Goal: Complete application form: Complete application form

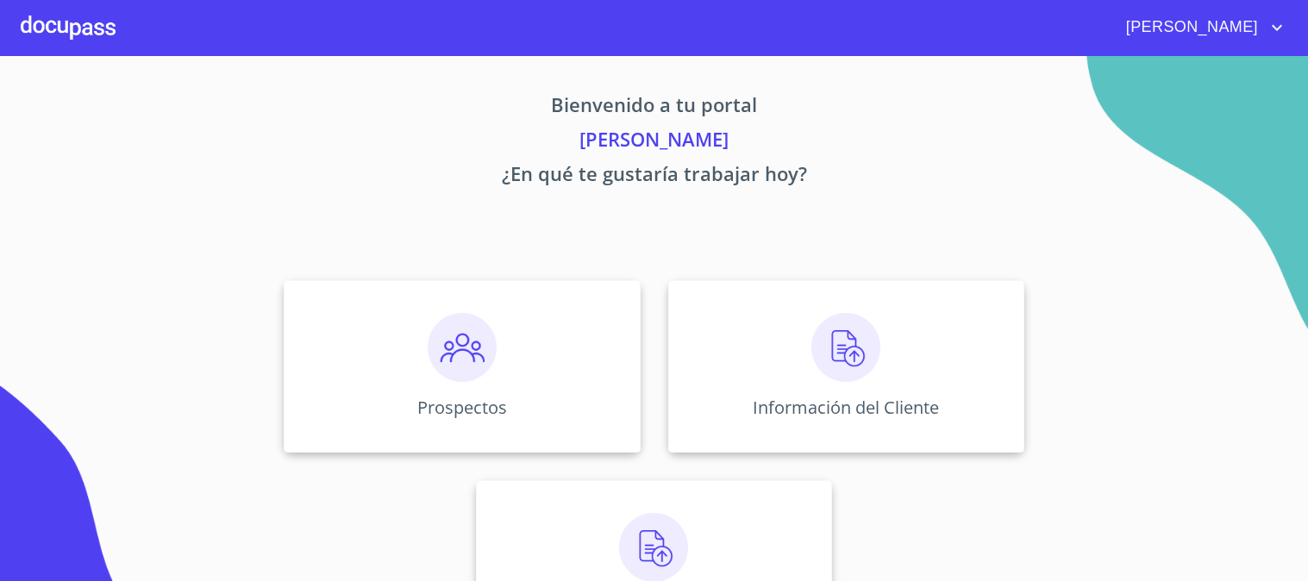
click at [406, 322] on div "Prospectos" at bounding box center [462, 366] width 356 height 172
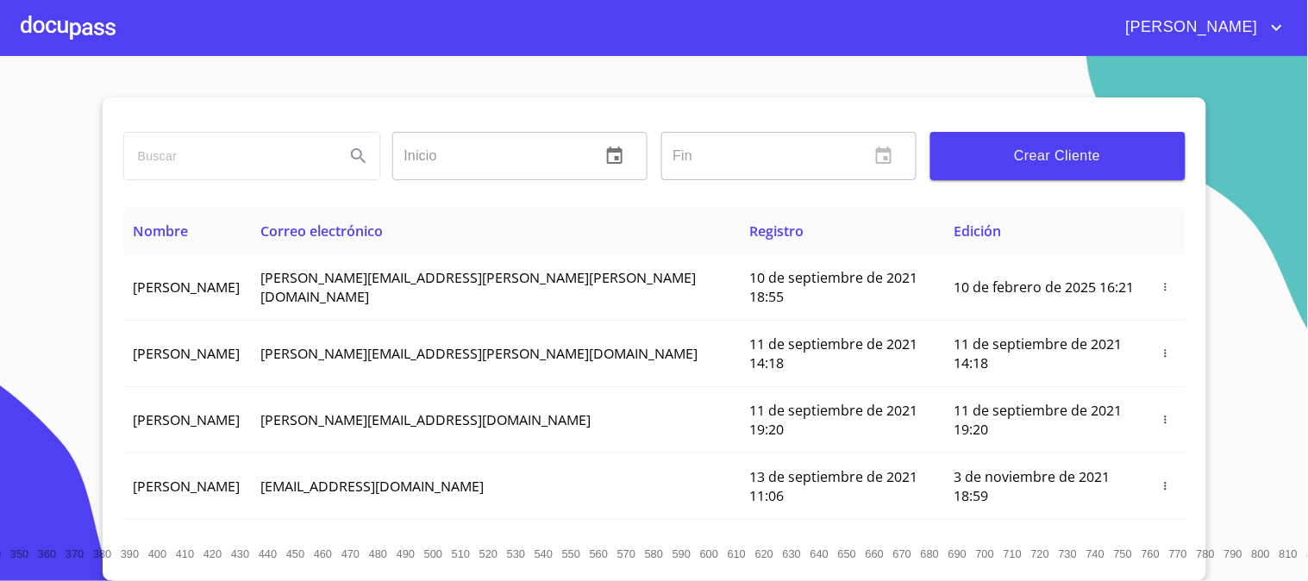
click at [229, 159] on input "search" at bounding box center [227, 156] width 207 height 47
type input "[PERSON_NAME]"
click at [338, 156] on button "Search" at bounding box center [358, 155] width 41 height 41
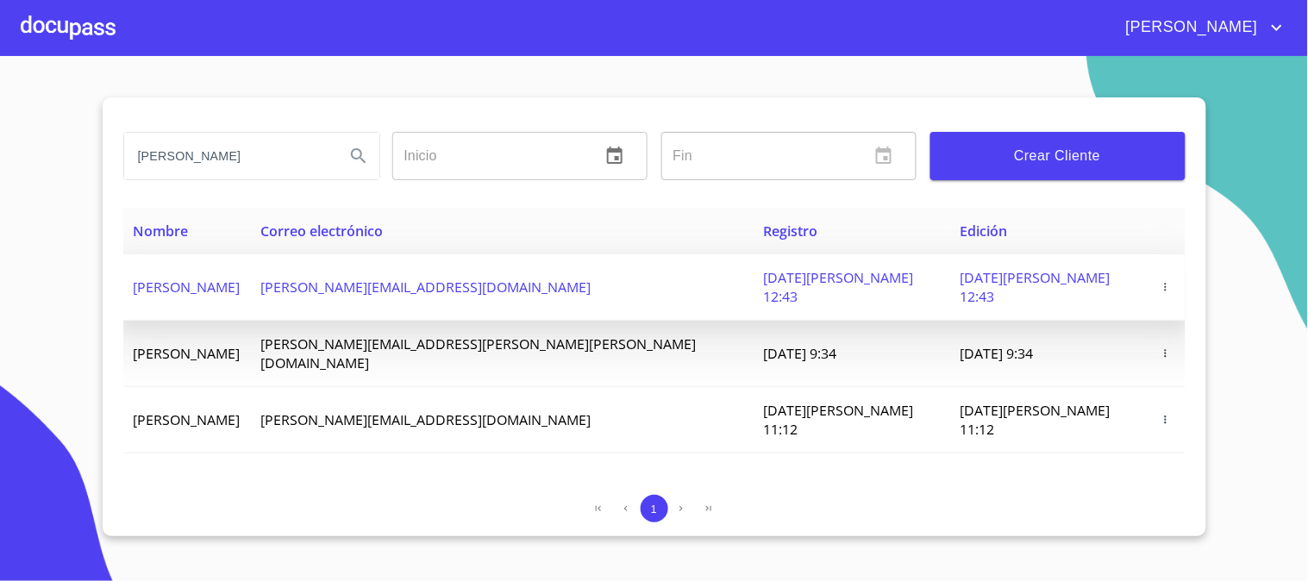
click at [1161, 281] on icon "button" at bounding box center [1166, 287] width 12 height 12
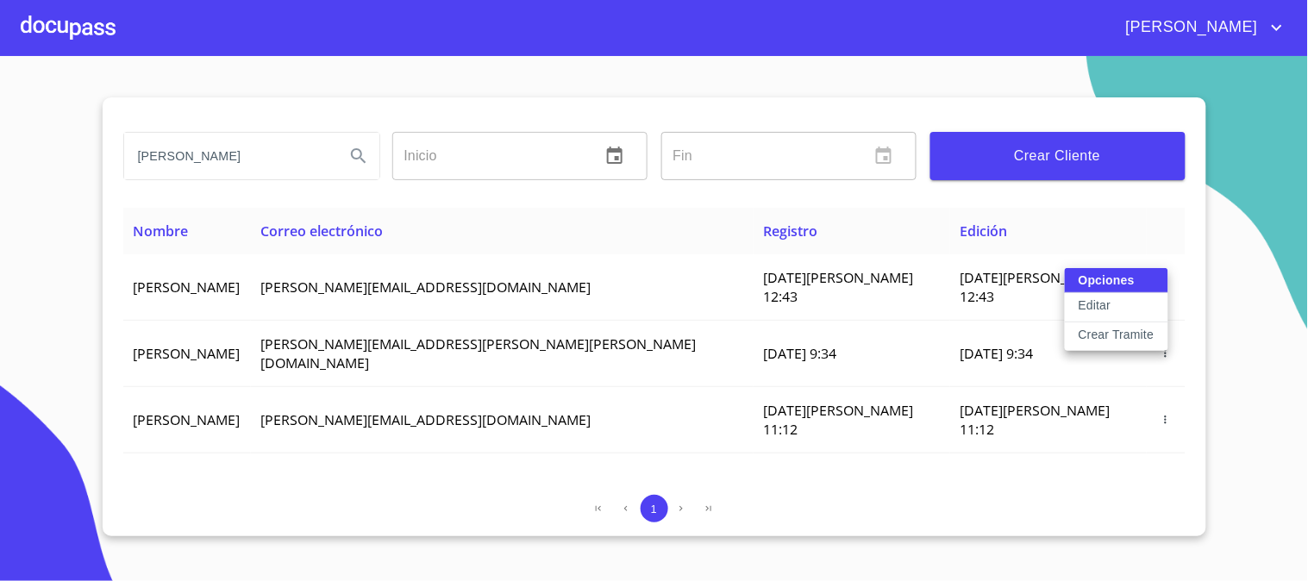
click at [1111, 329] on p "Crear Tramite" at bounding box center [1117, 334] width 76 height 17
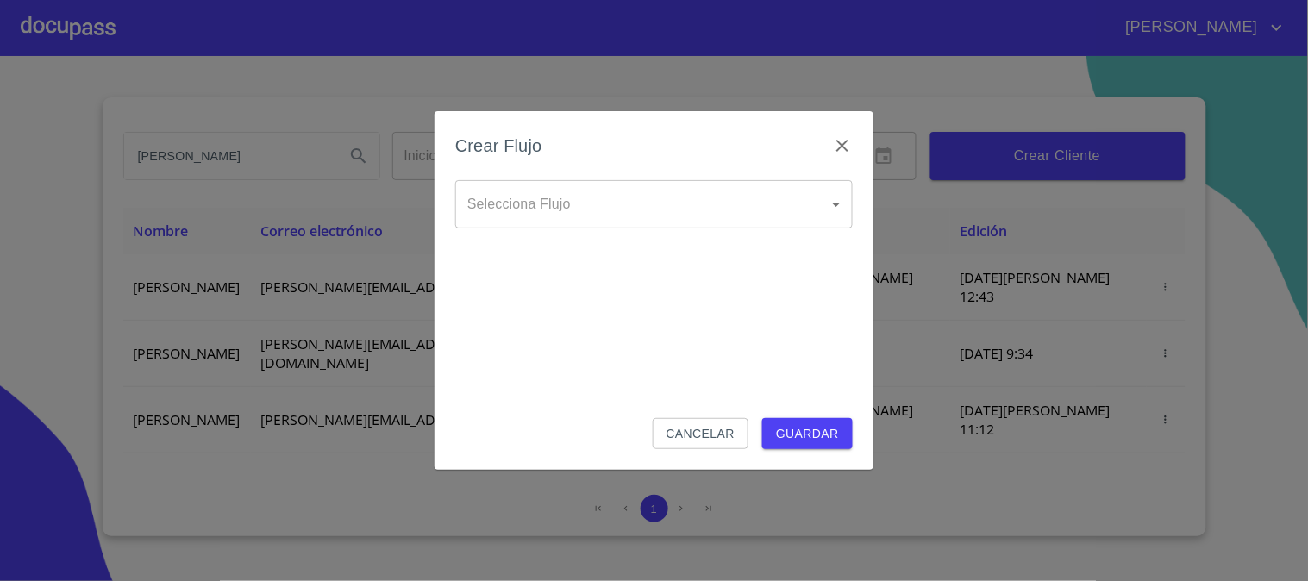
click at [692, 224] on body "[PERSON_NAME] ​ Fin ​ Crear Cliente Nombre Correo electrónico Registro Edición …" at bounding box center [654, 290] width 1308 height 581
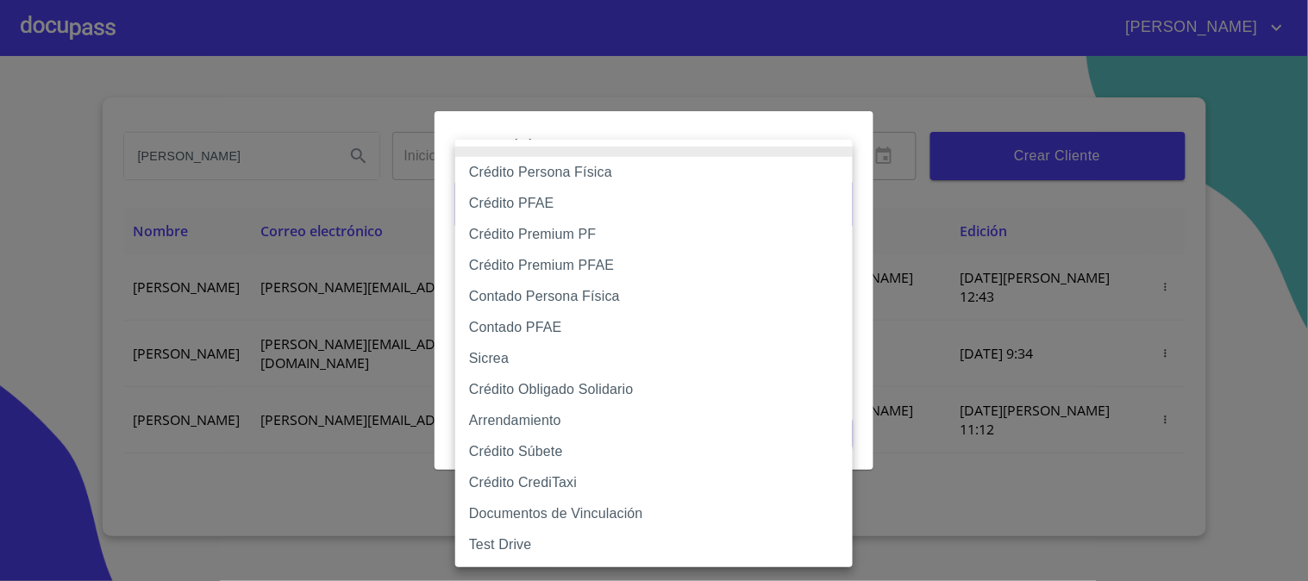
click at [526, 170] on li "Crédito Persona Física" at bounding box center [654, 172] width 398 height 31
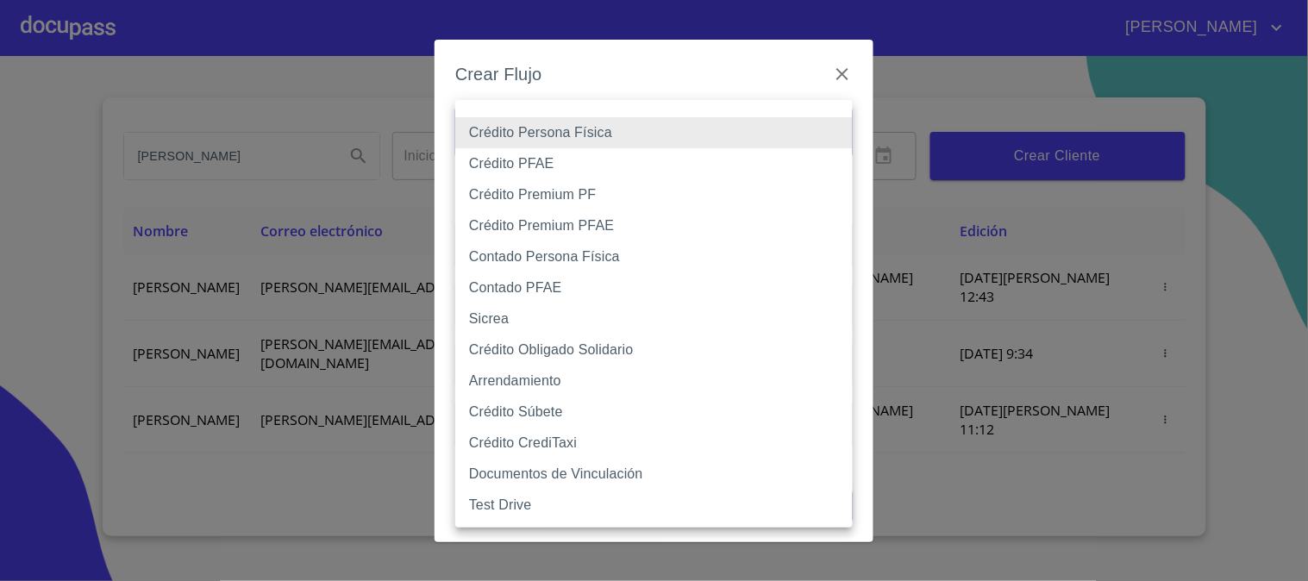
click at [523, 131] on body "[PERSON_NAME] ​ Fin ​ Crear Cliente Nombre Correo electrónico Registro Edición …" at bounding box center [654, 290] width 1308 height 581
click at [526, 263] on li "Contado Persona Física" at bounding box center [654, 256] width 398 height 31
type input "60bf975b0d9865ccc2471536"
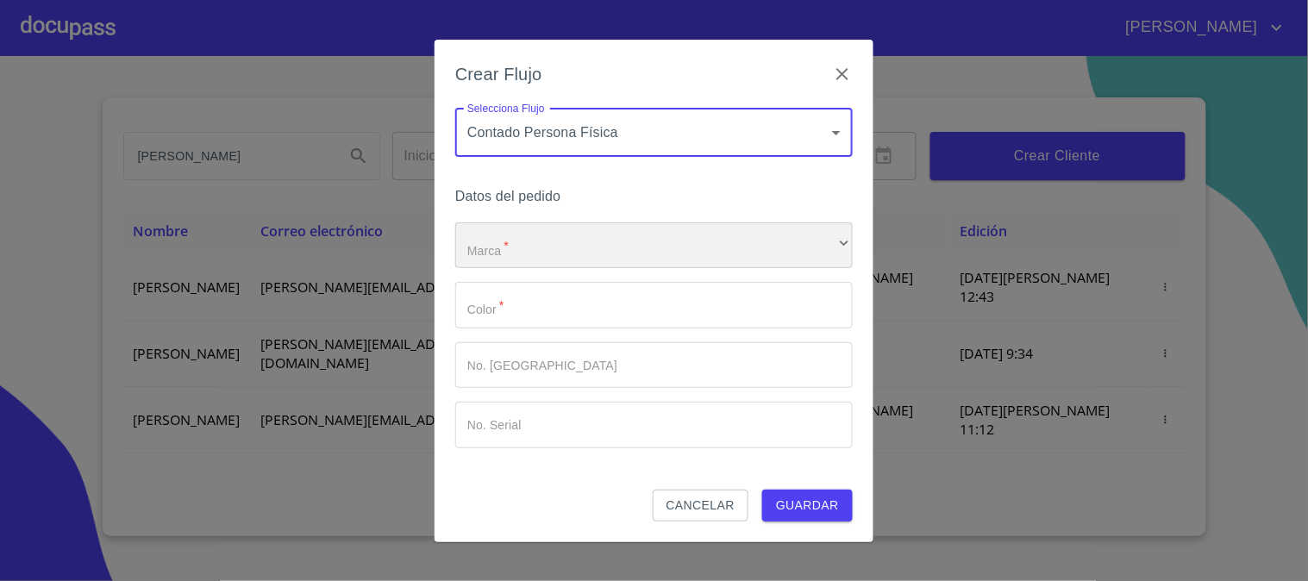
click at [511, 243] on div "​" at bounding box center [654, 245] width 398 height 47
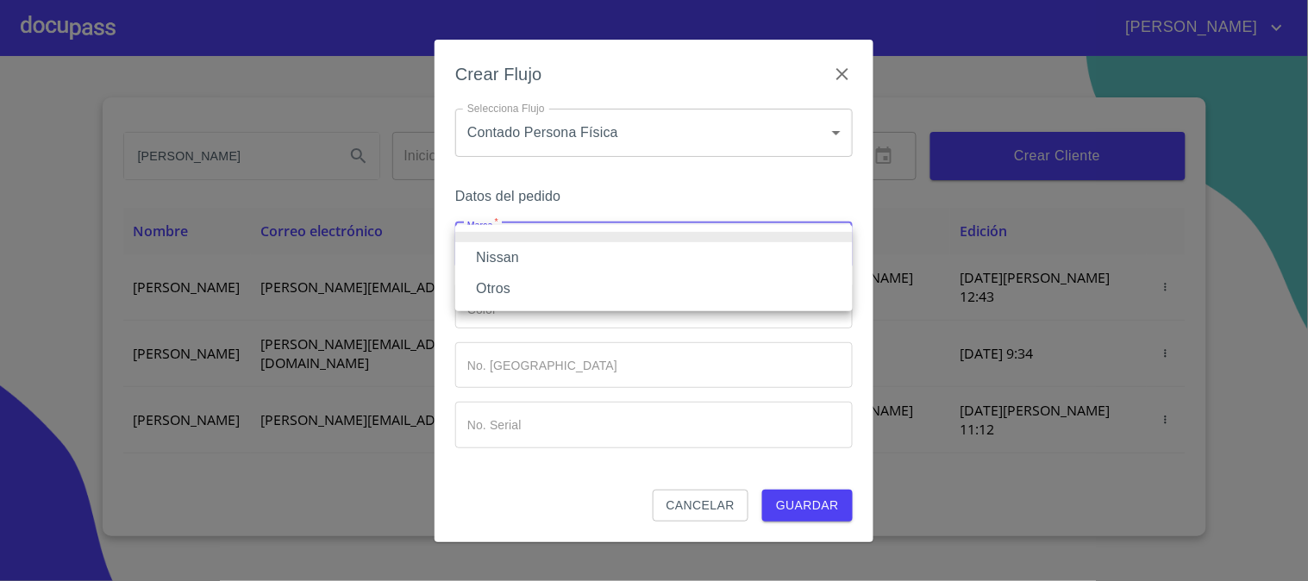
click at [511, 246] on li "Nissan" at bounding box center [654, 257] width 398 height 31
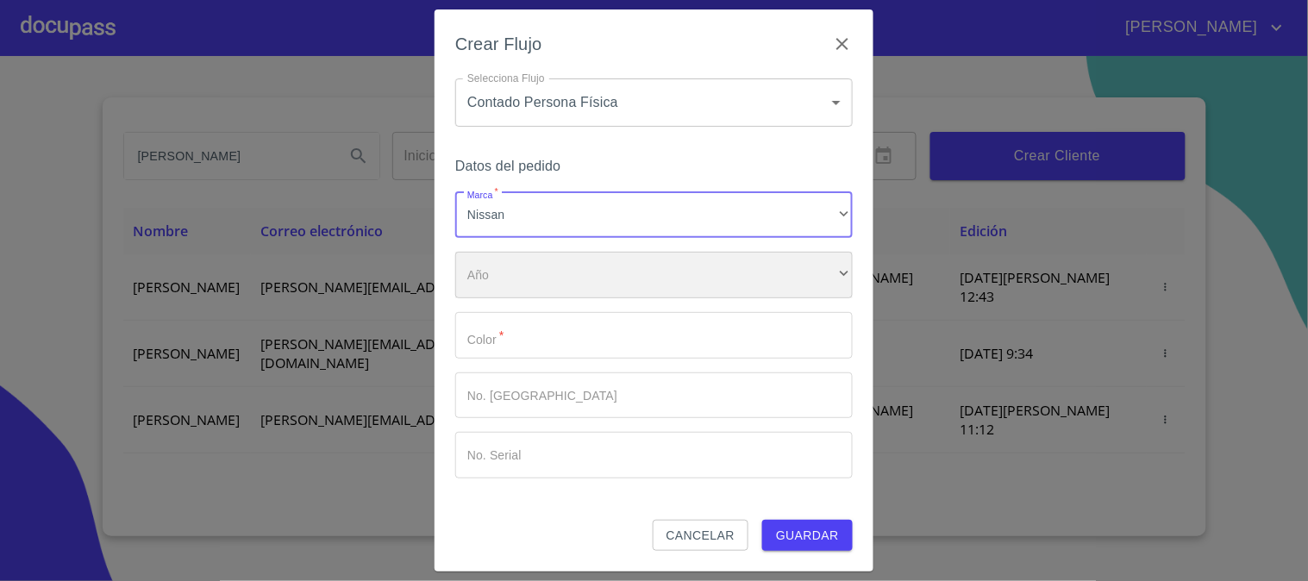
click at [513, 272] on div "​" at bounding box center [654, 275] width 398 height 47
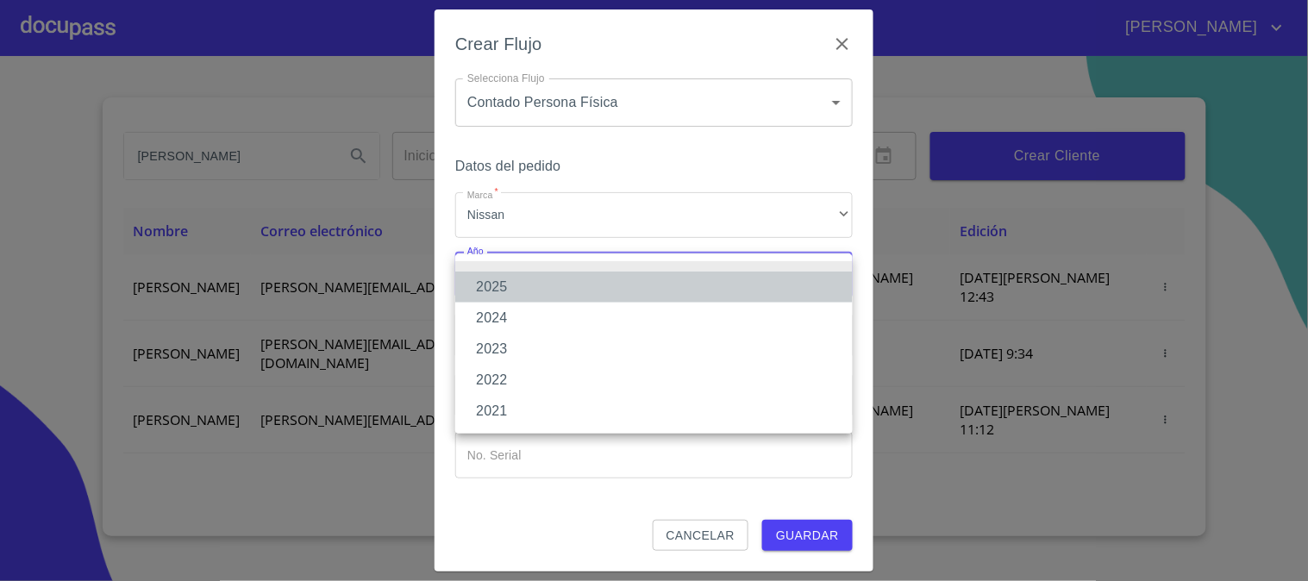
click at [510, 285] on li "2025" at bounding box center [654, 287] width 398 height 31
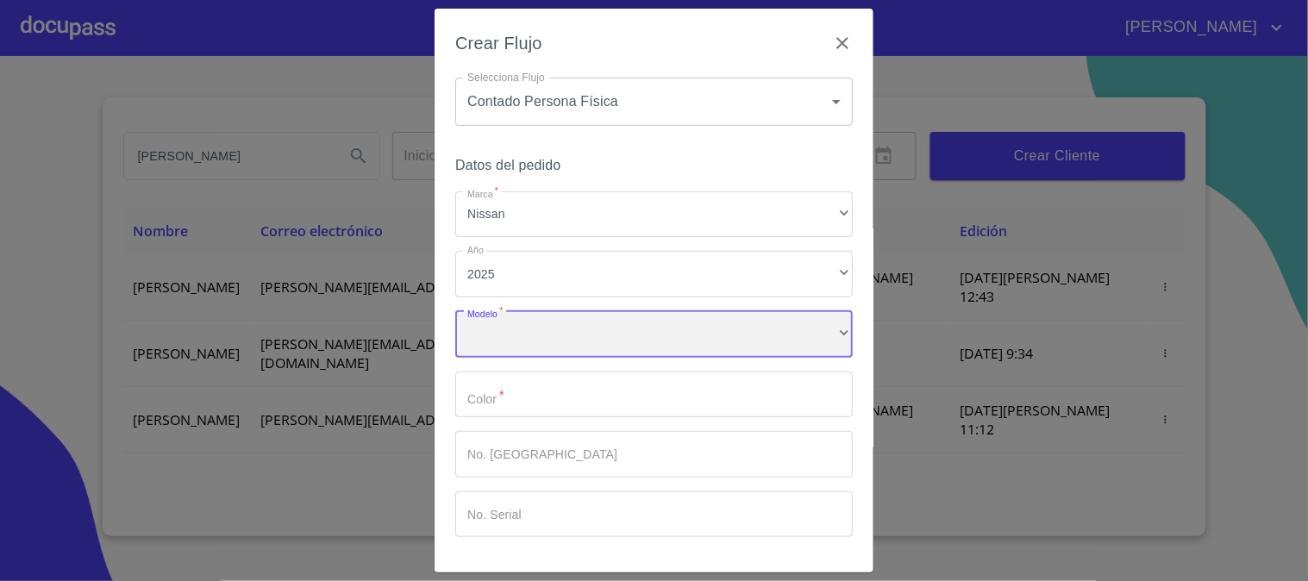
click at [497, 322] on div "​" at bounding box center [654, 334] width 398 height 47
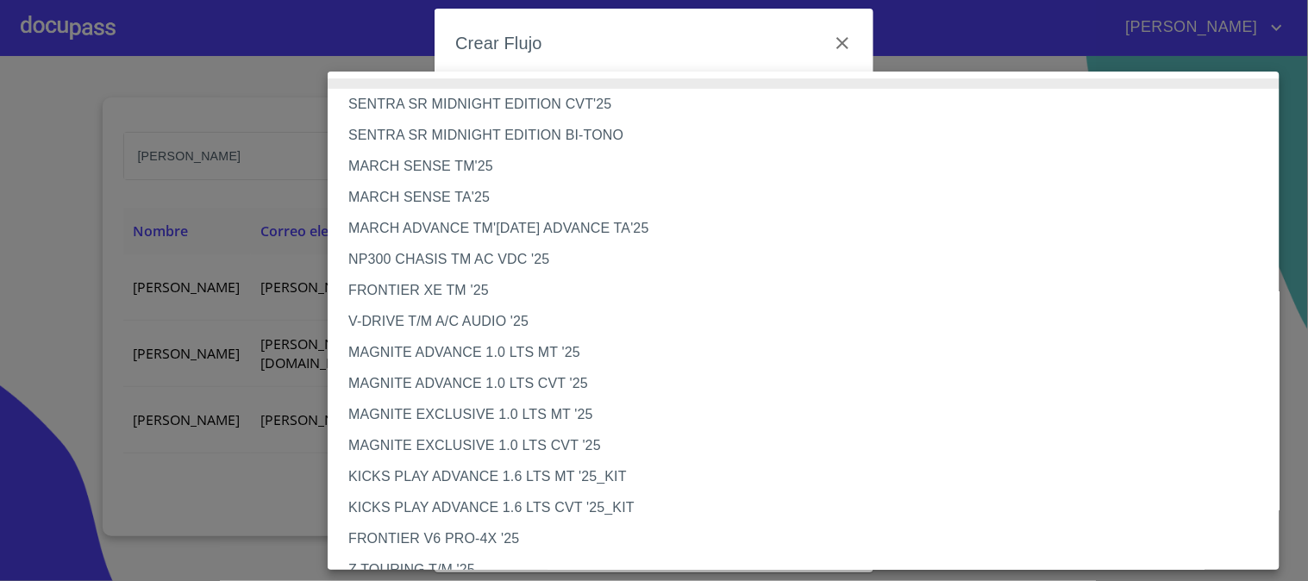
click at [497, 322] on li "V-DRIVE T/M A/C AUDIO '25" at bounding box center [811, 321] width 967 height 31
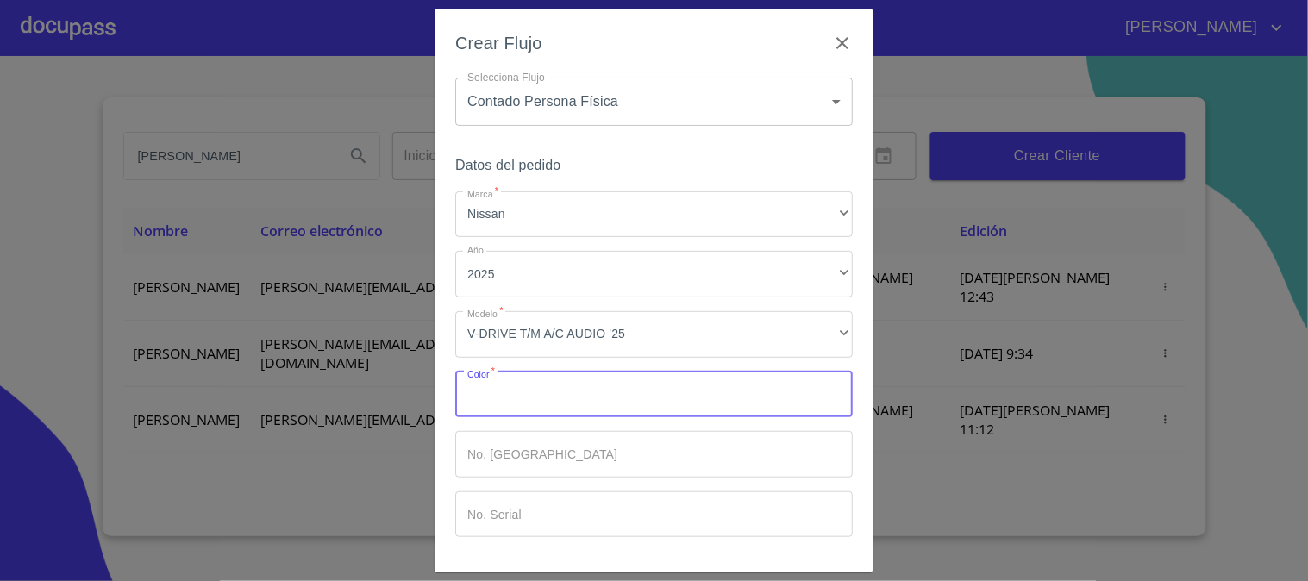
click at [506, 393] on input "Marca   *" at bounding box center [654, 395] width 398 height 47
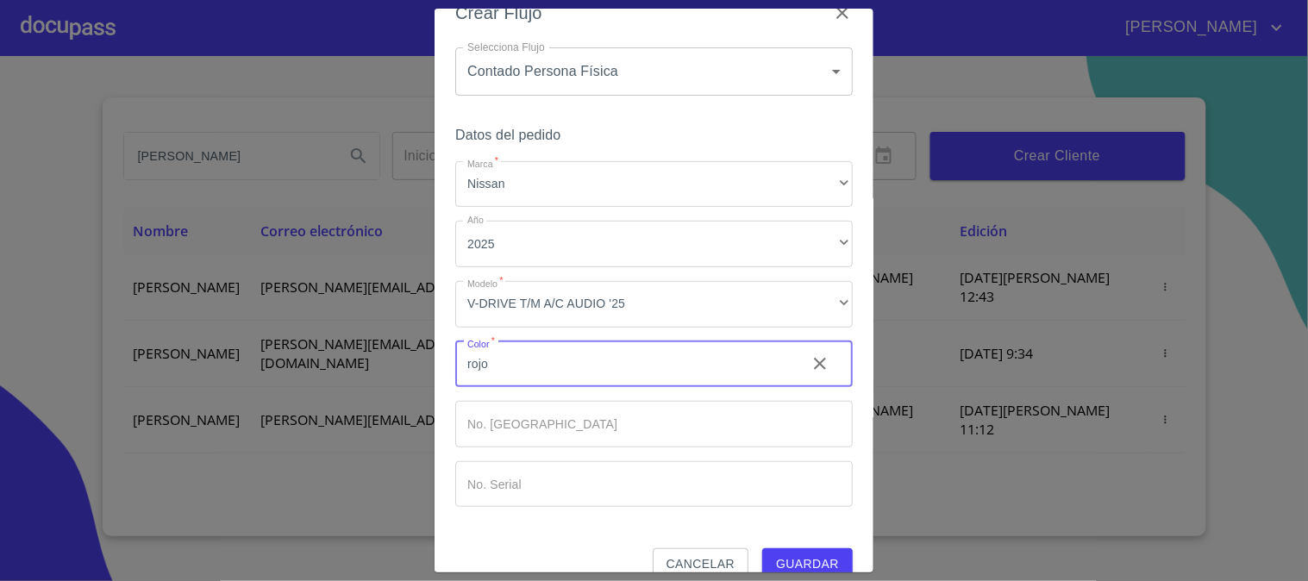
scroll to position [58, 0]
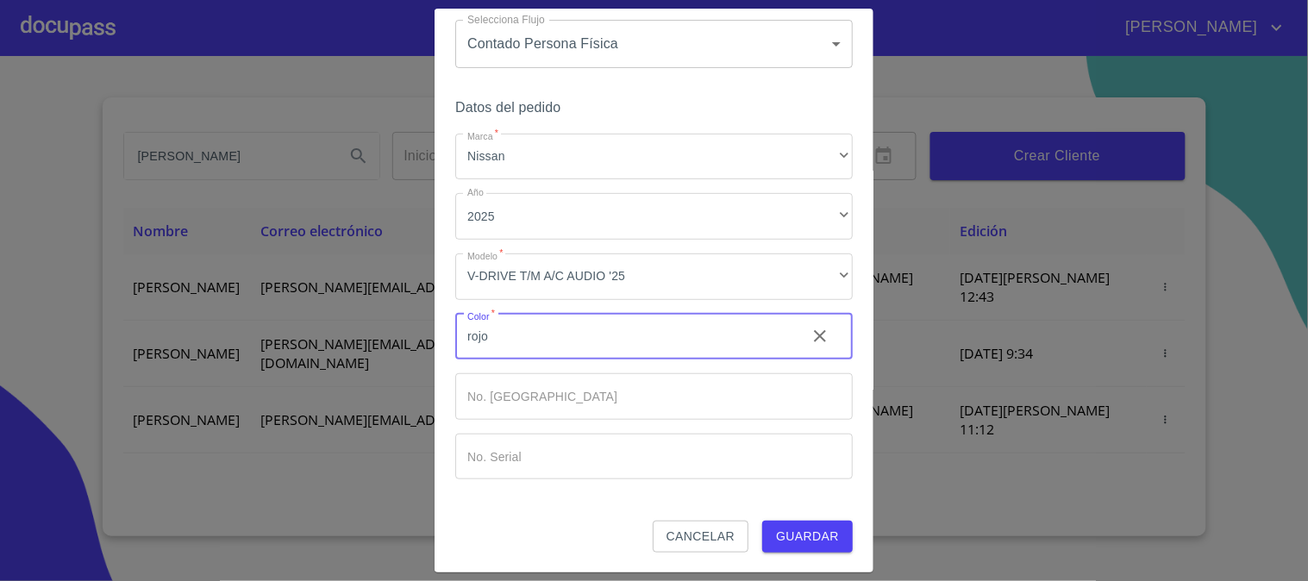
type input "rojo"
click at [779, 539] on span "Guardar" at bounding box center [807, 537] width 63 height 22
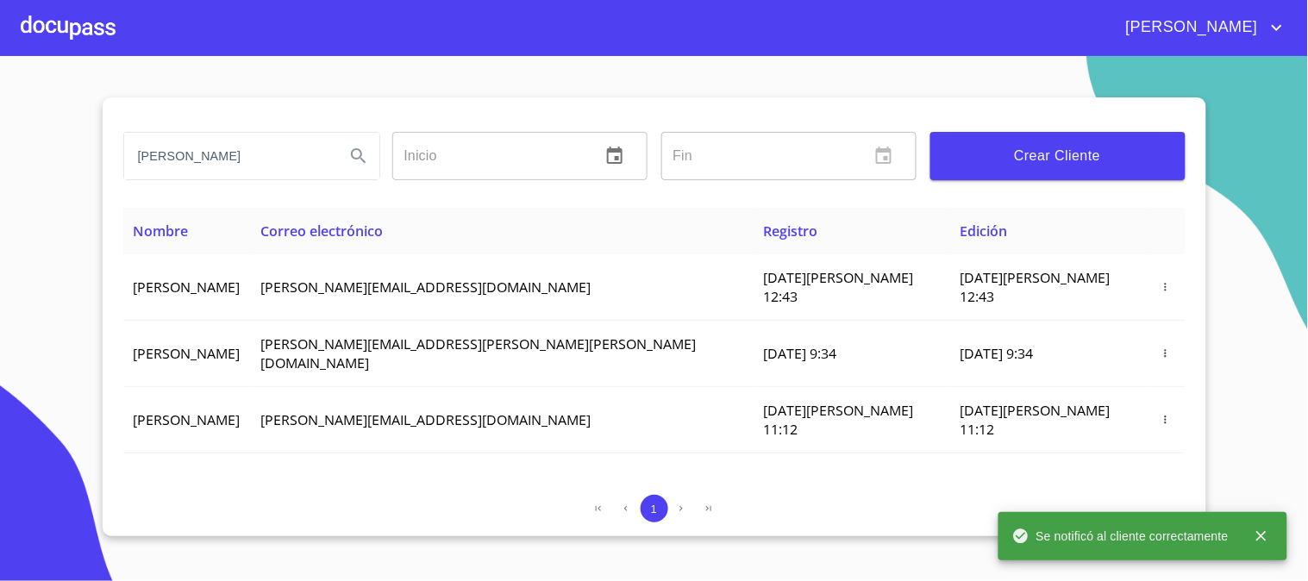
click at [82, 35] on div at bounding box center [68, 27] width 95 height 55
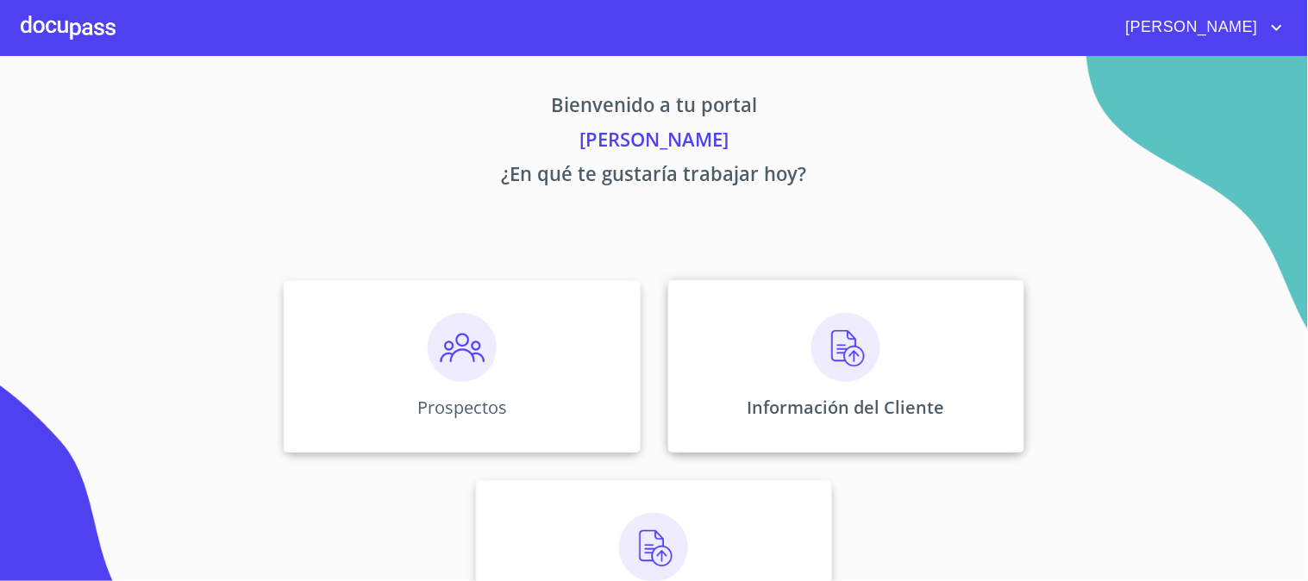
click at [837, 403] on p "Información del Cliente" at bounding box center [846, 407] width 197 height 23
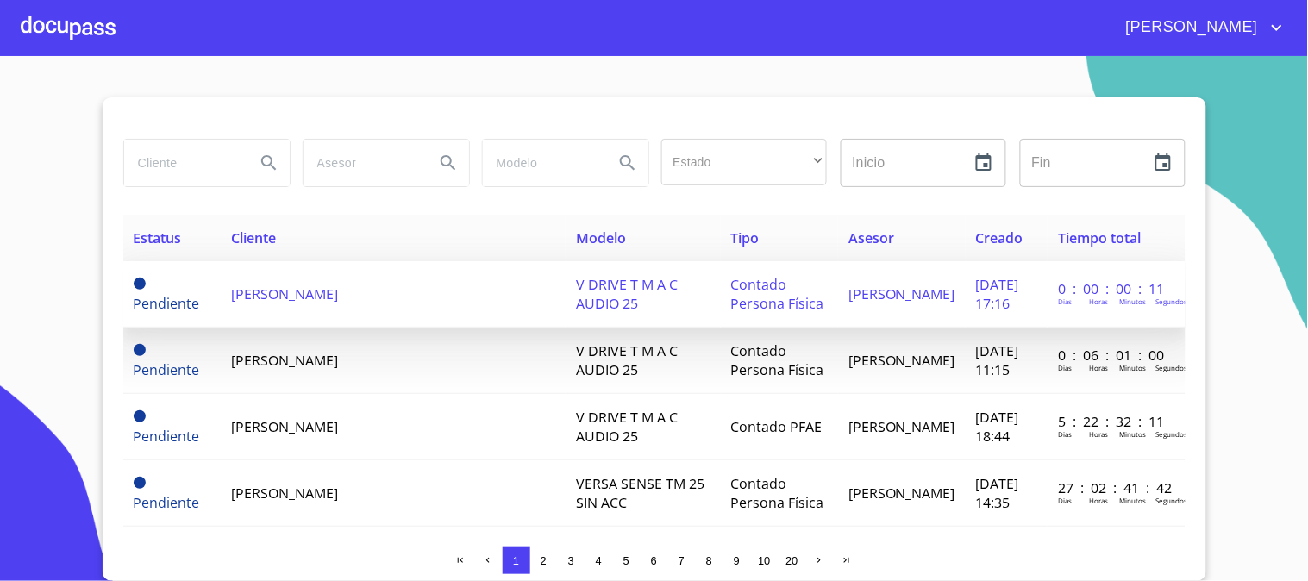
click at [319, 305] on td "[PERSON_NAME]" at bounding box center [393, 294] width 345 height 66
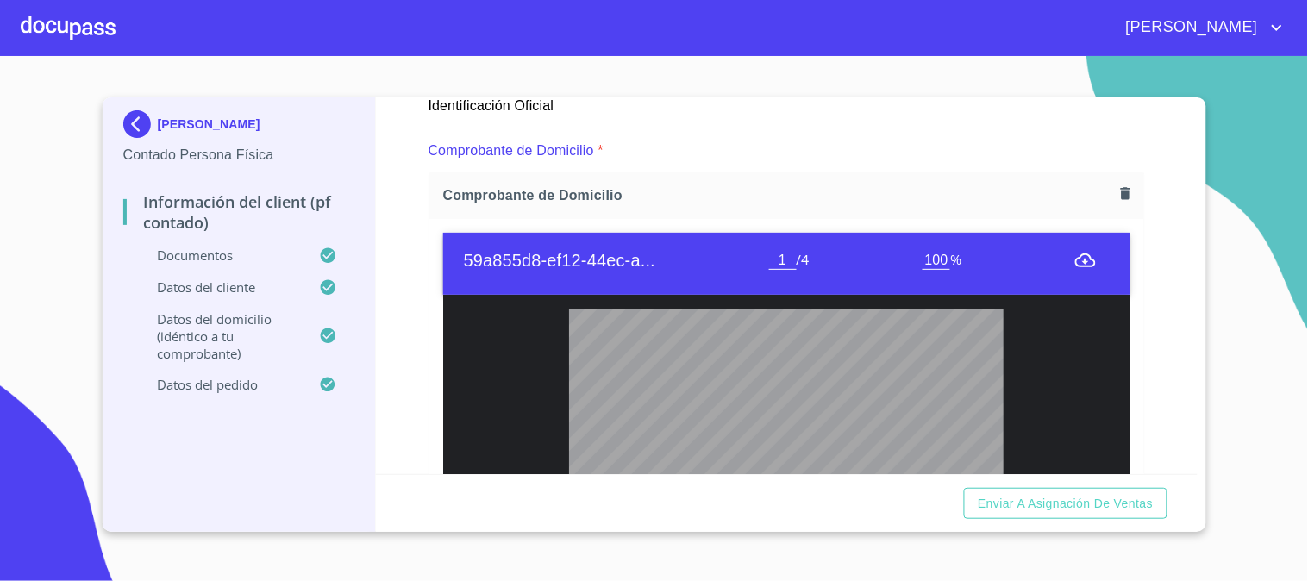
scroll to position [959, 0]
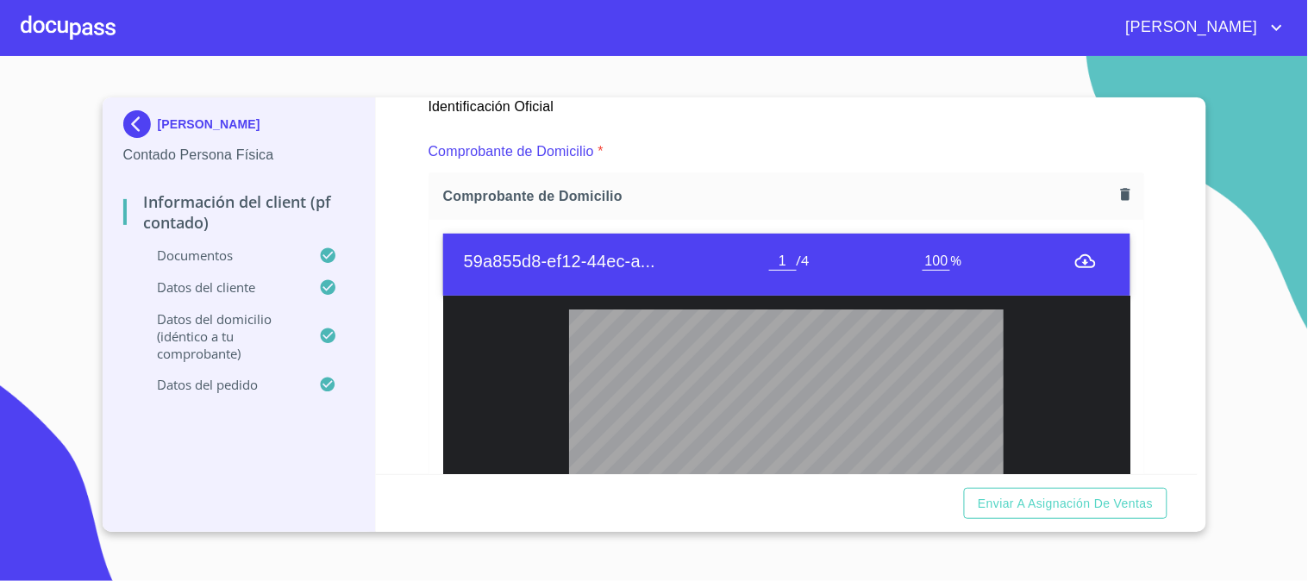
click at [1118, 191] on icon "button" at bounding box center [1126, 194] width 16 height 16
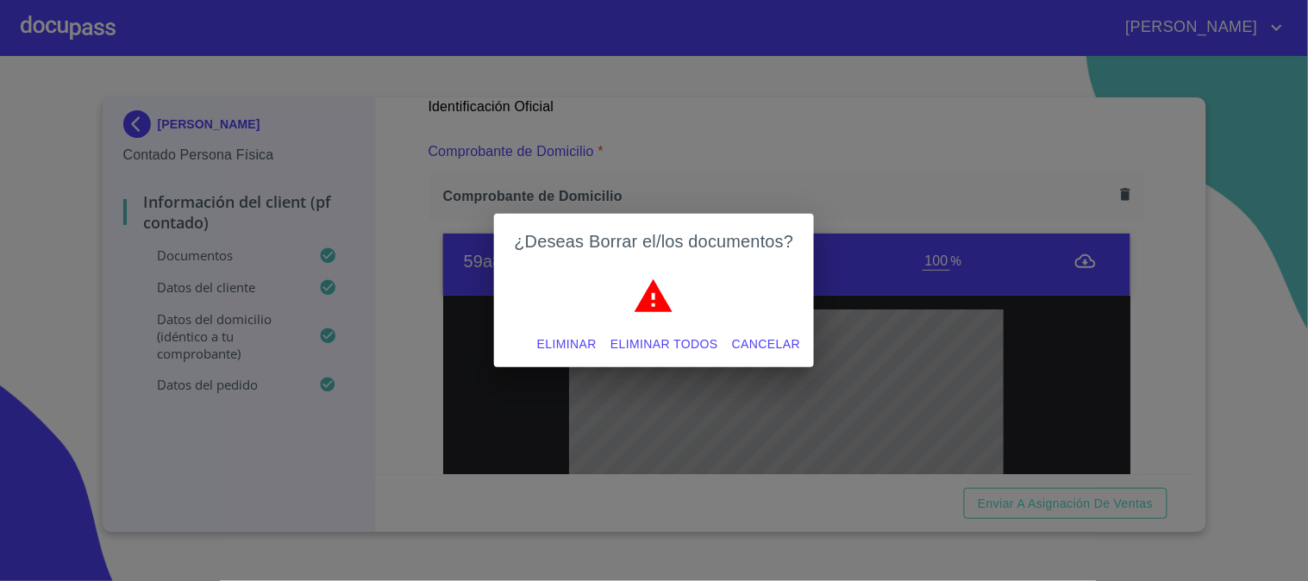
click at [539, 334] on span "Eliminar" at bounding box center [566, 345] width 59 height 22
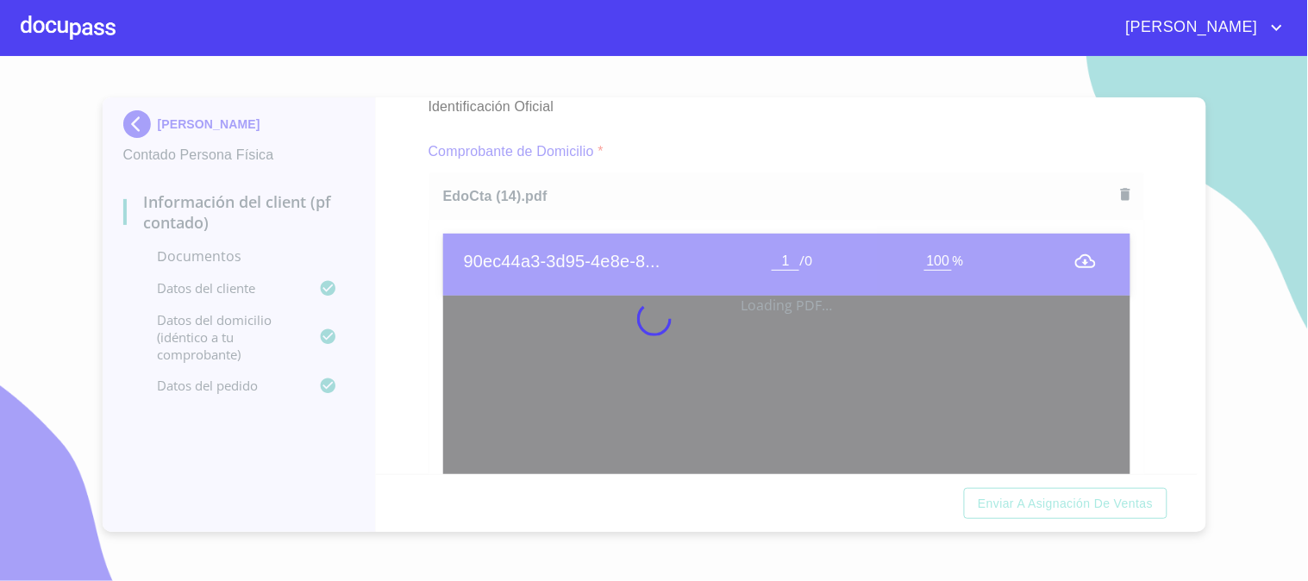
click at [416, 291] on div at bounding box center [654, 318] width 1308 height 525
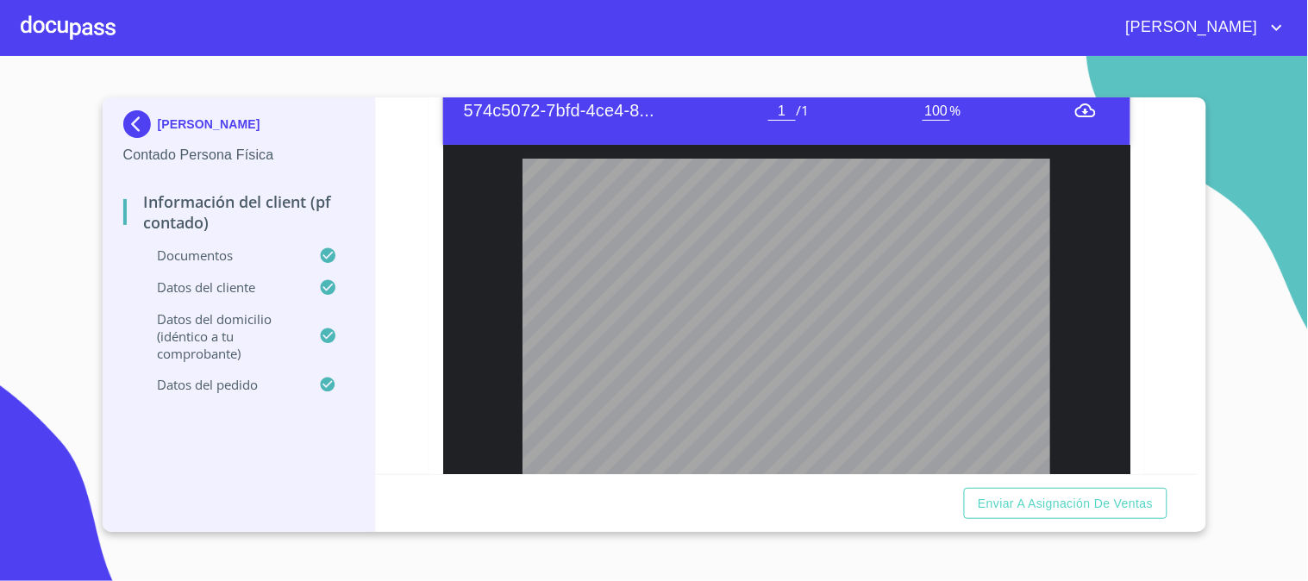
scroll to position [1821, 0]
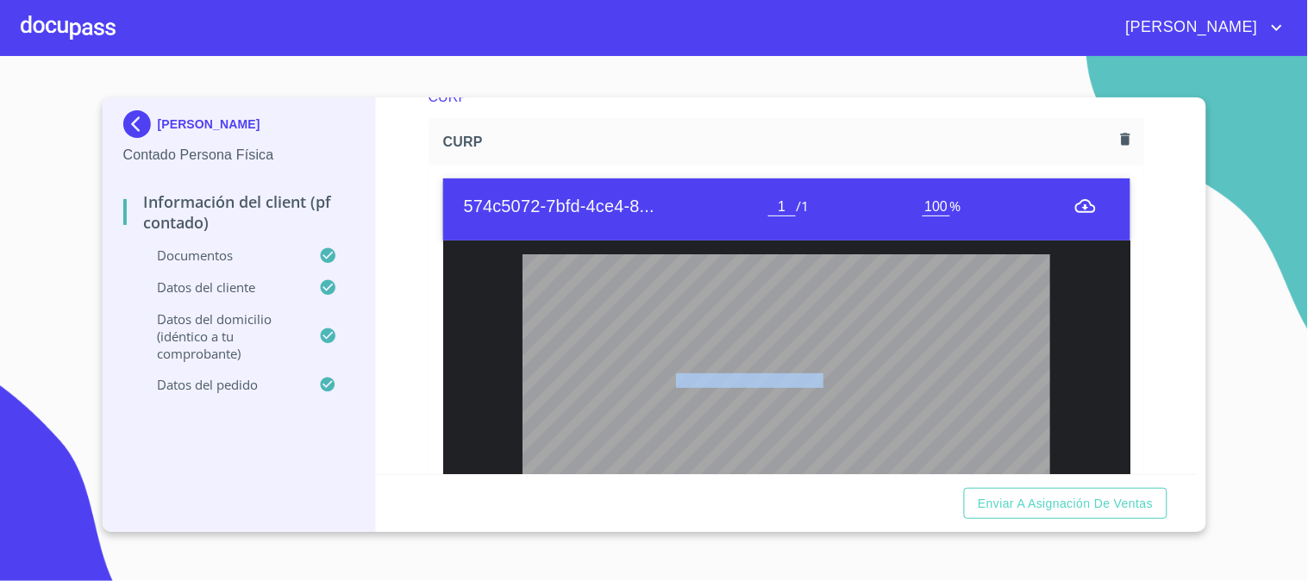
drag, startPoint x: 666, startPoint y: 379, endPoint x: 811, endPoint y: 384, distance: 144.9
click at [811, 384] on span "BAGL660310MDFXNR03" at bounding box center [749, 379] width 147 height 13
copy span "BAGL660310MDFXNR03"
click at [1114, 150] on button "button" at bounding box center [1125, 139] width 23 height 23
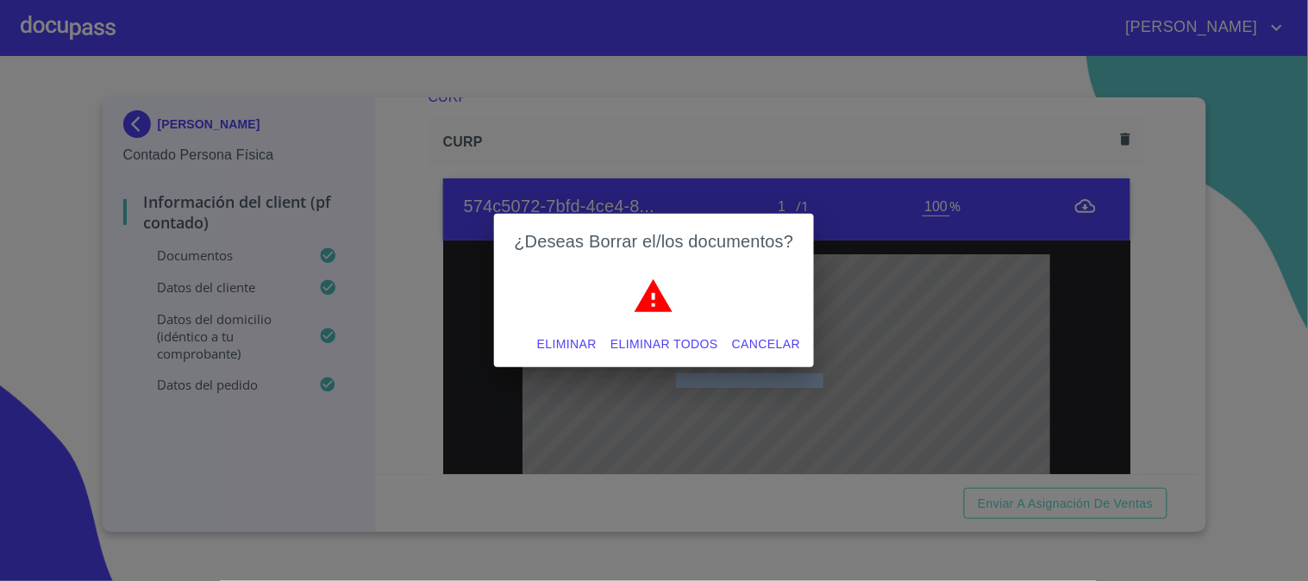
click at [560, 347] on span "Eliminar" at bounding box center [566, 345] width 59 height 22
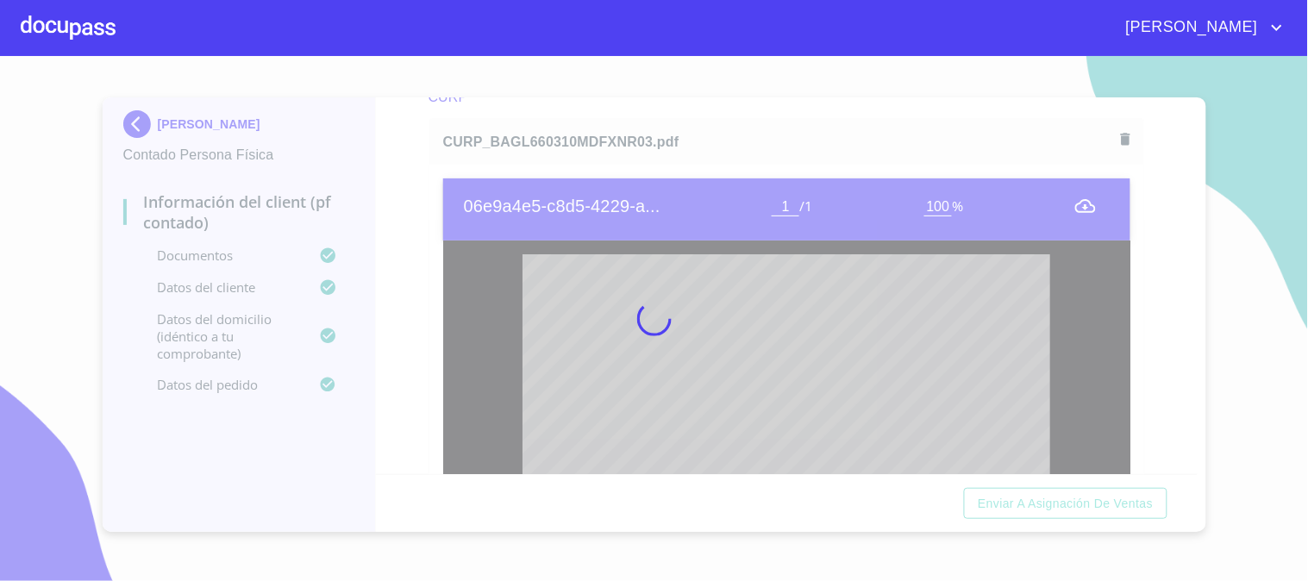
click at [383, 225] on div at bounding box center [654, 318] width 1308 height 525
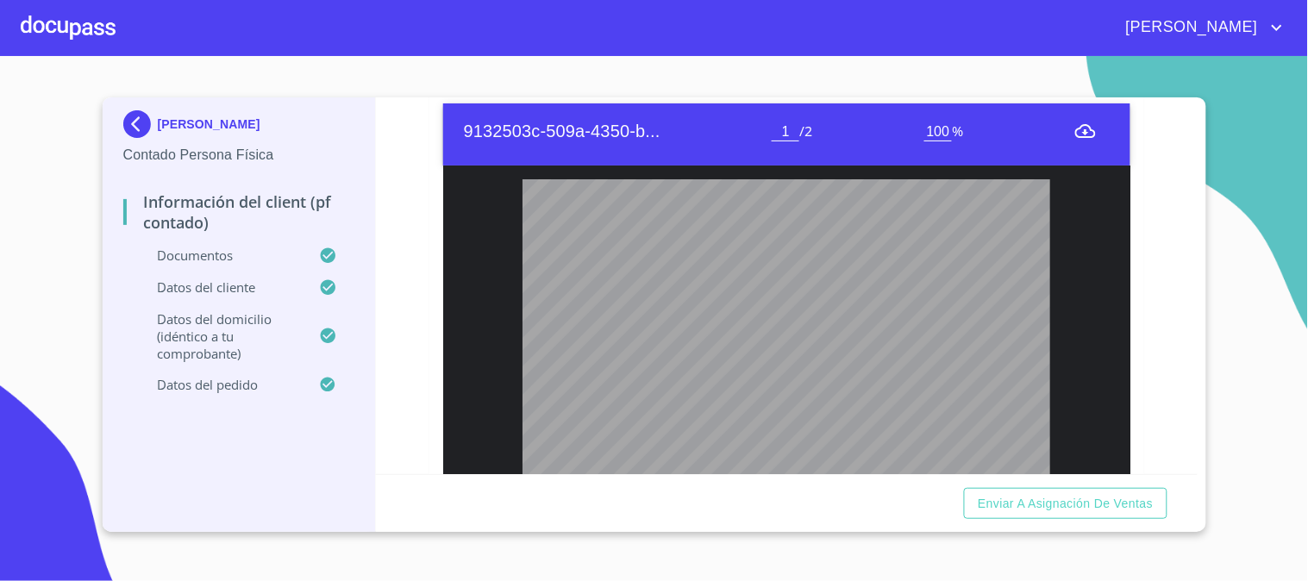
scroll to position [2588, 0]
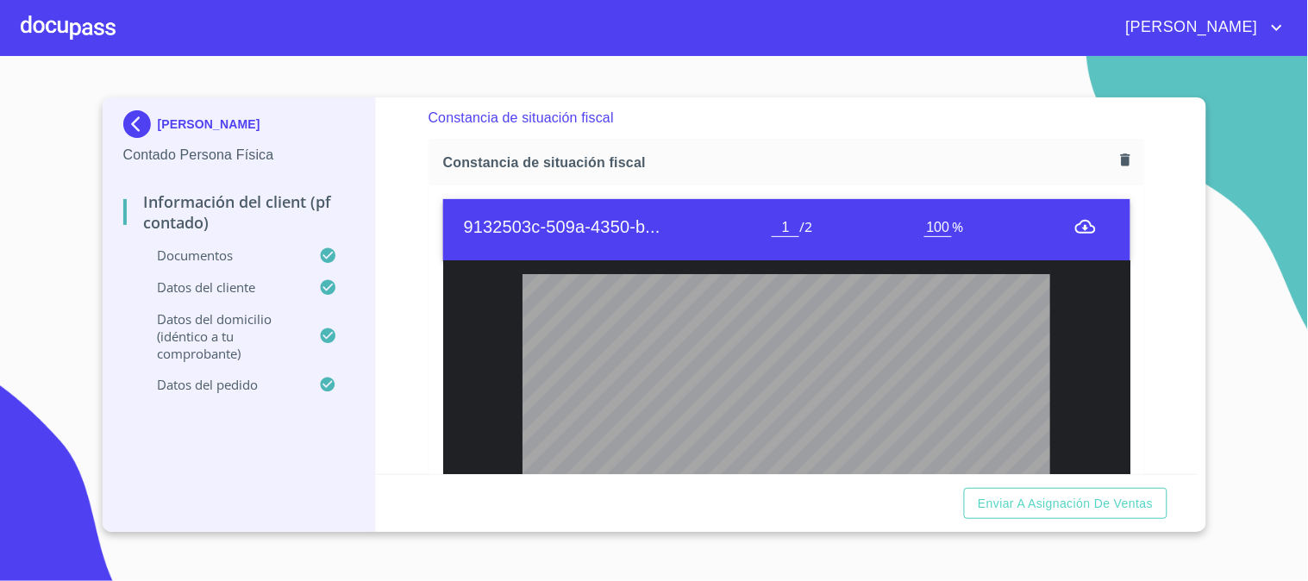
click at [1121, 162] on icon "button" at bounding box center [1125, 159] width 9 height 12
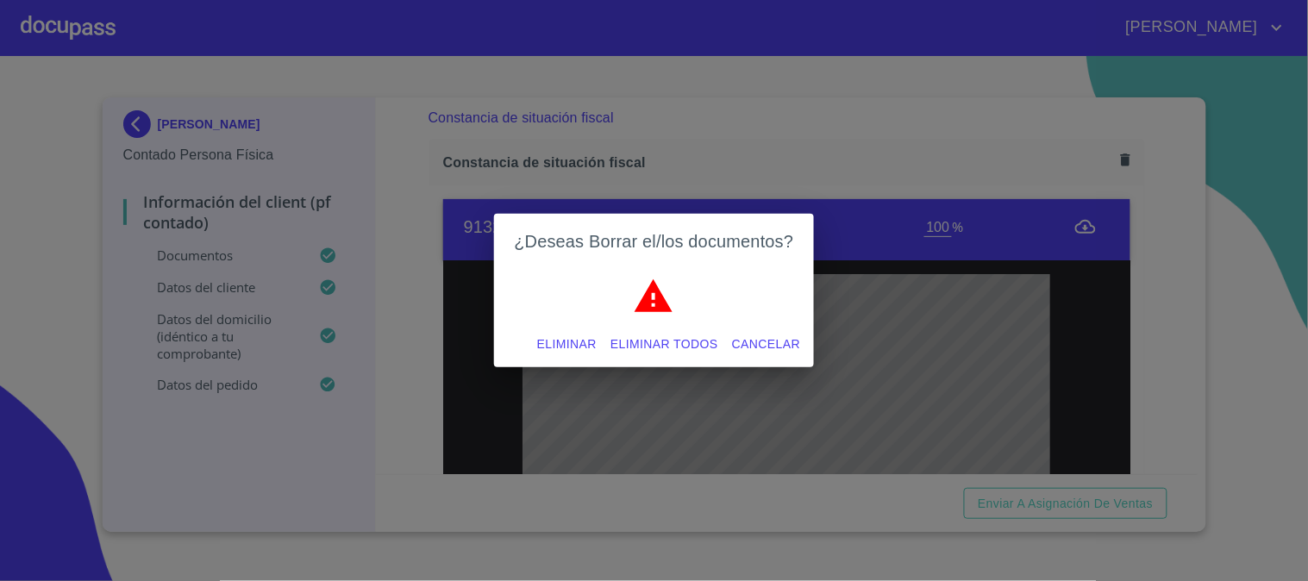
click at [550, 341] on span "Eliminar" at bounding box center [566, 345] width 59 height 22
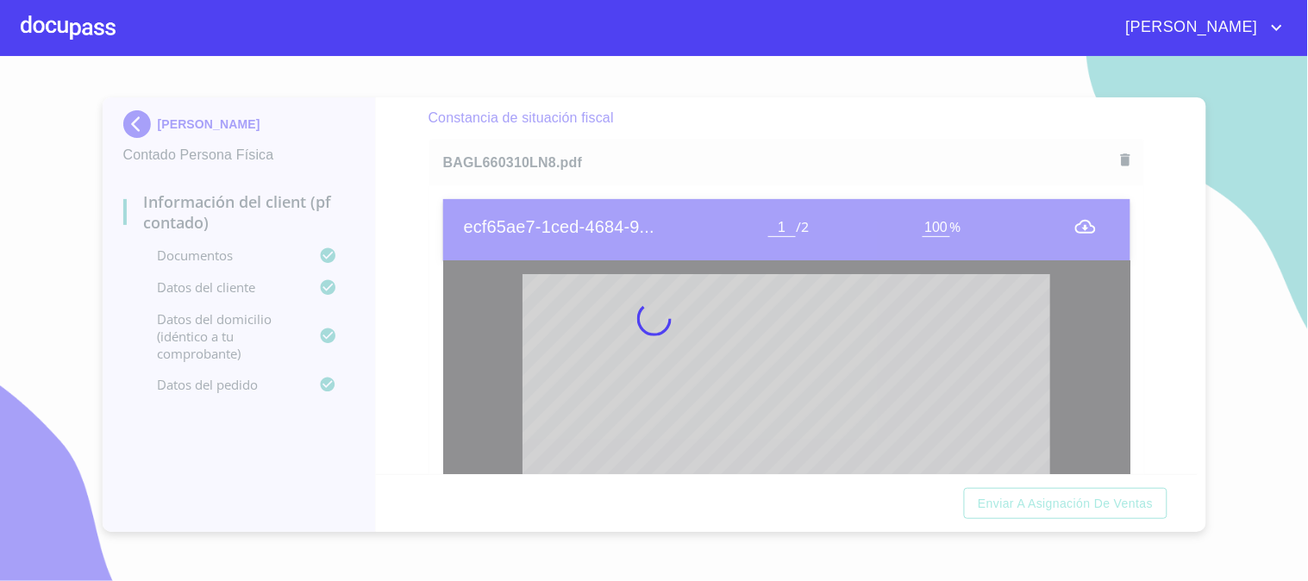
click at [391, 267] on div at bounding box center [654, 318] width 1308 height 525
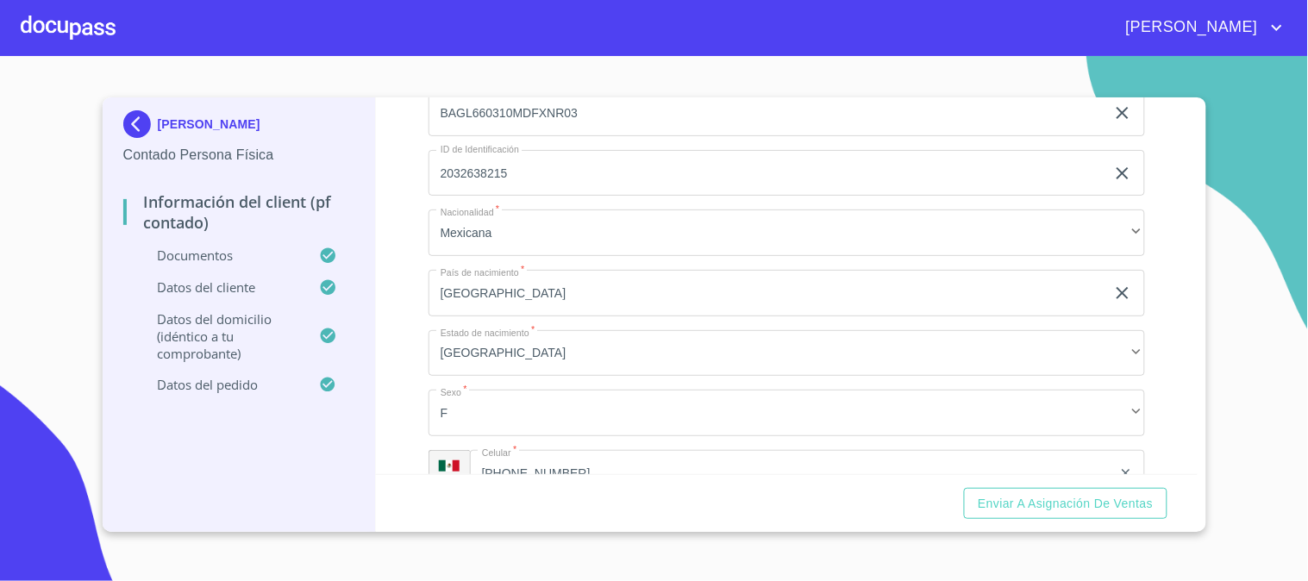
scroll to position [3833, 0]
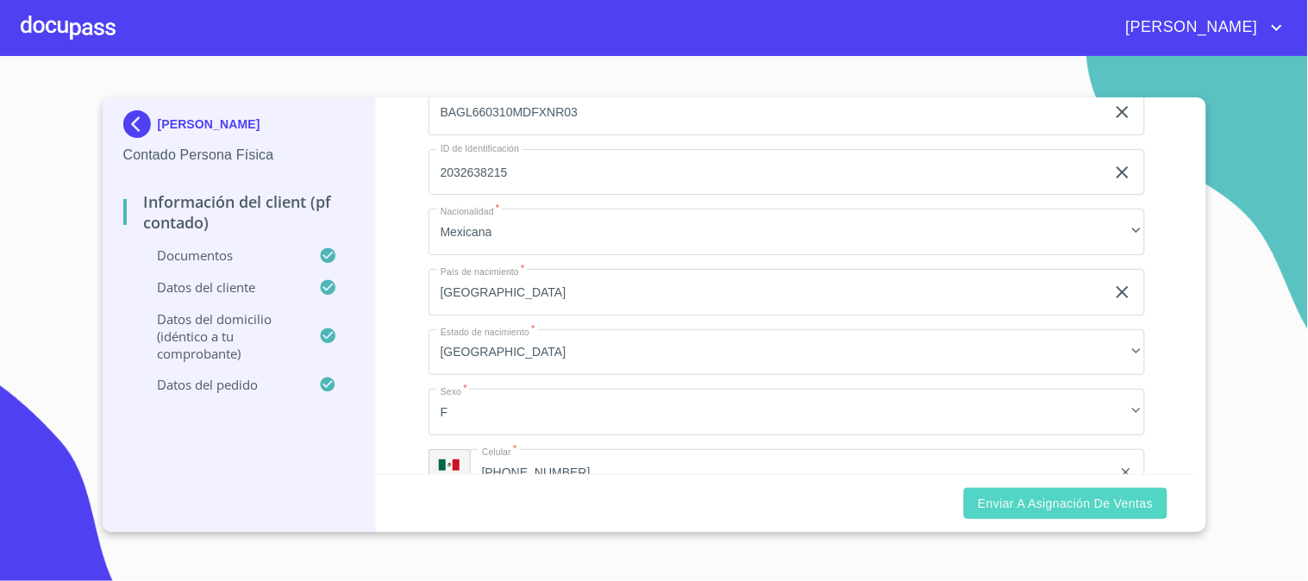
click at [995, 509] on span "Enviar a Asignación de Ventas" at bounding box center [1065, 504] width 175 height 22
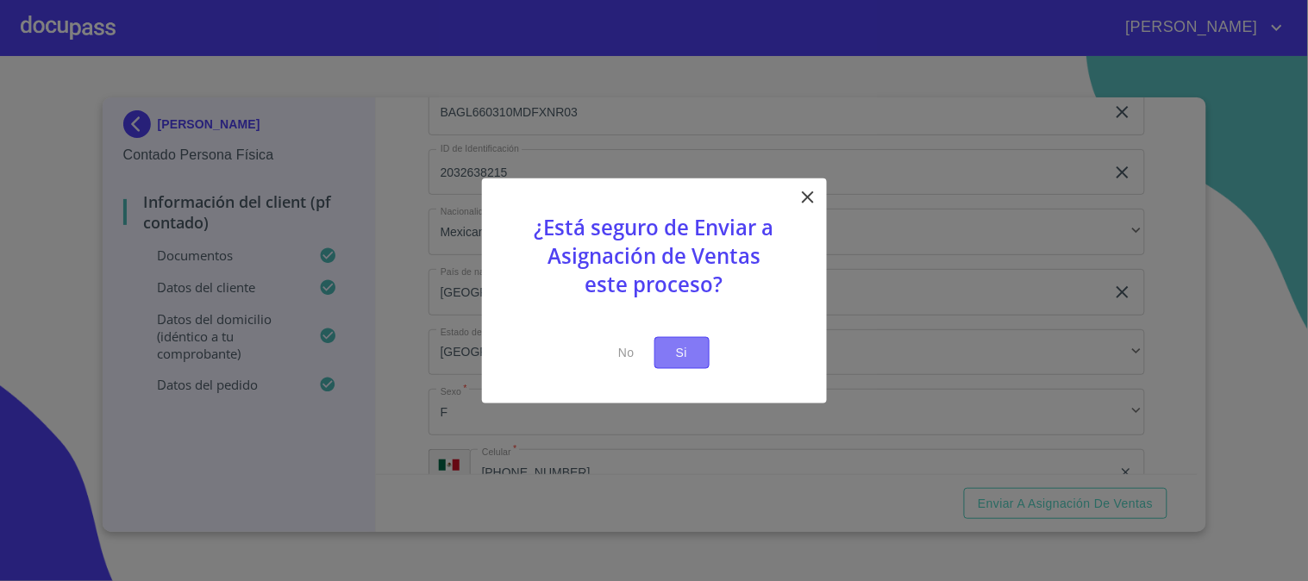
click at [692, 360] on span "Si" at bounding box center [682, 353] width 28 height 22
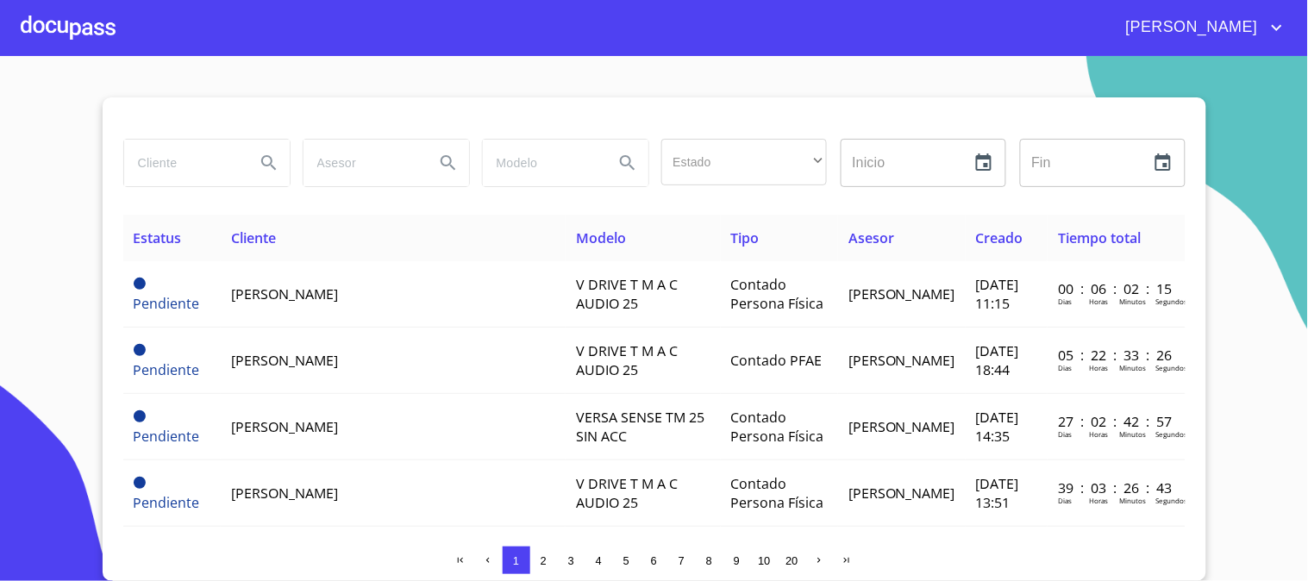
click at [72, 29] on div at bounding box center [68, 27] width 95 height 55
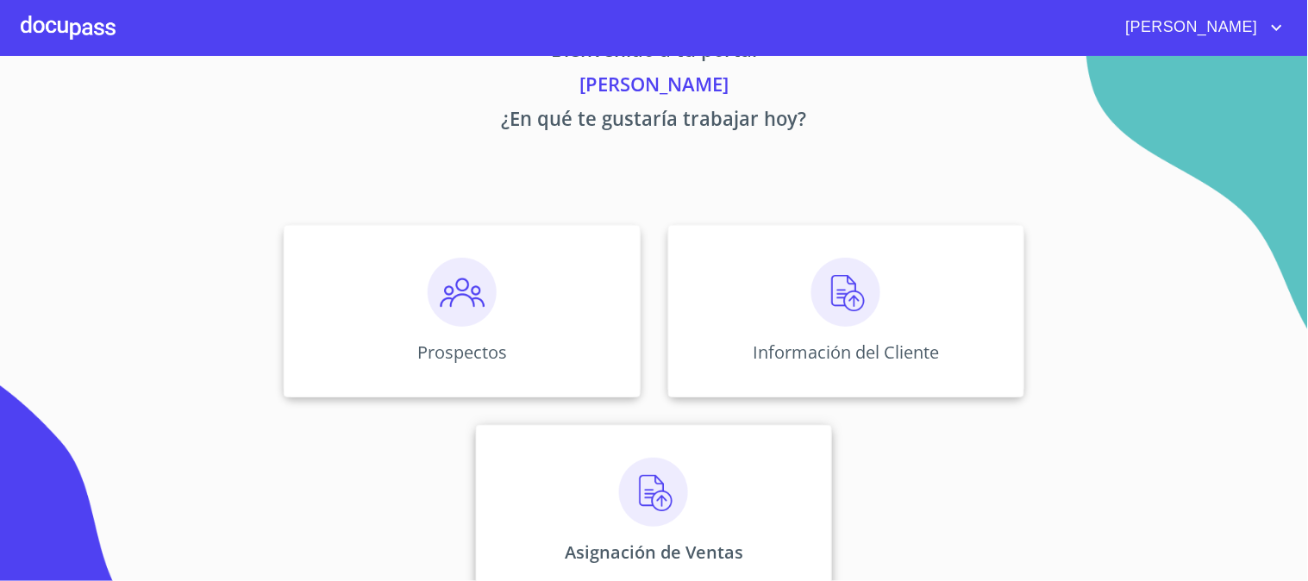
scroll to position [84, 0]
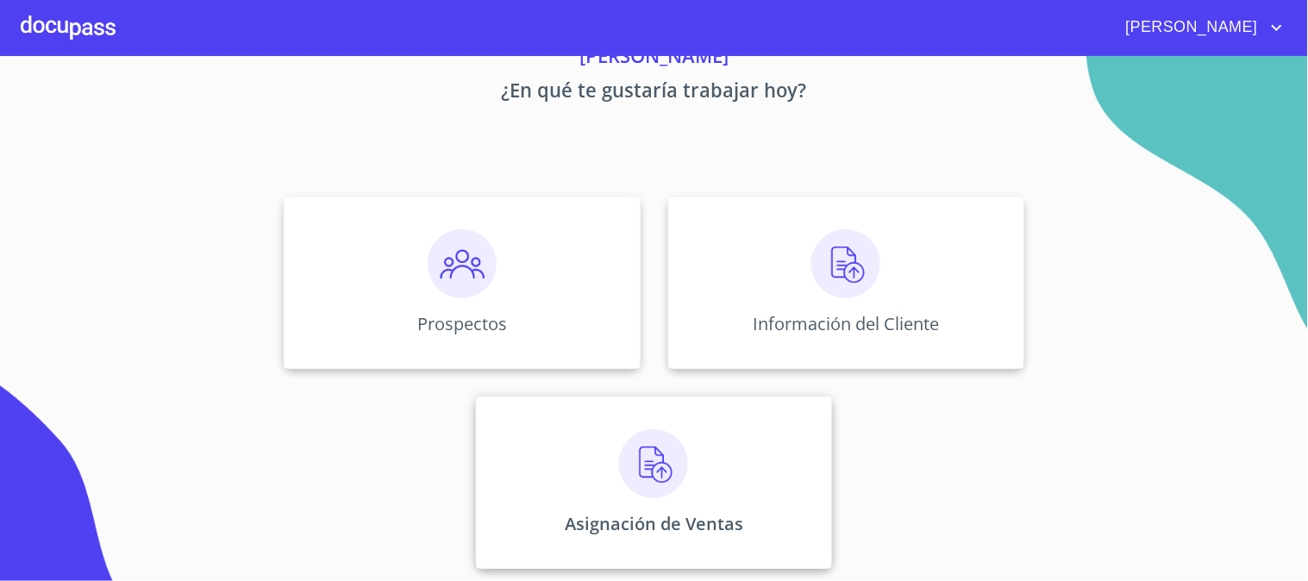
click at [753, 441] on div "Asignación de Ventas" at bounding box center [654, 483] width 356 height 172
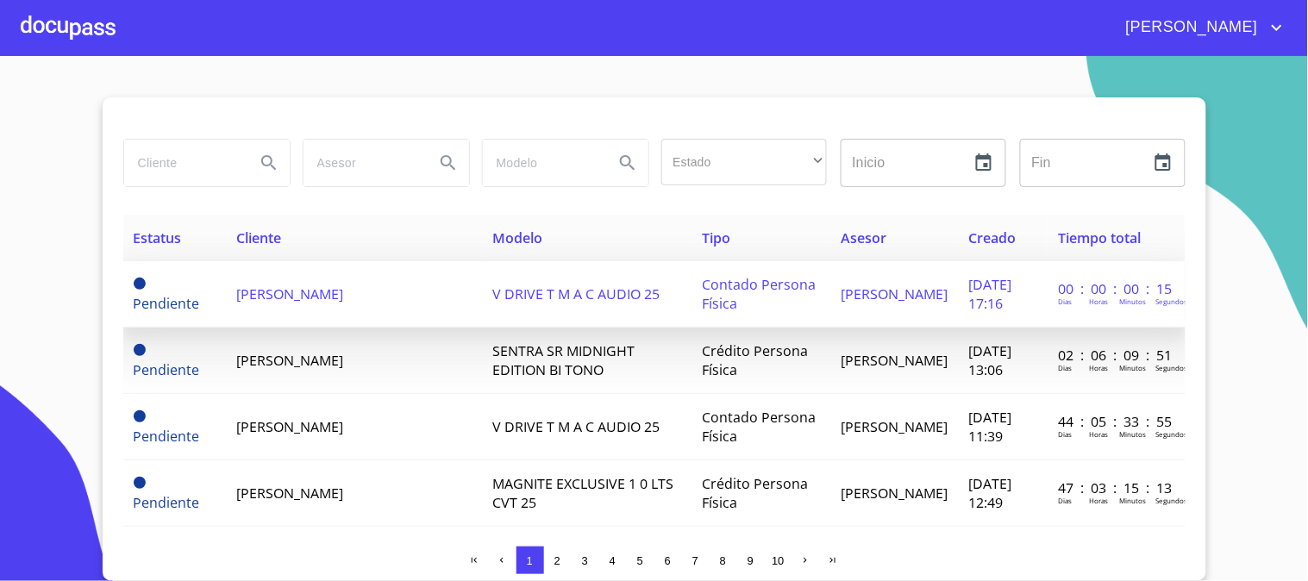
click at [294, 308] on td "[PERSON_NAME]" at bounding box center [354, 294] width 256 height 66
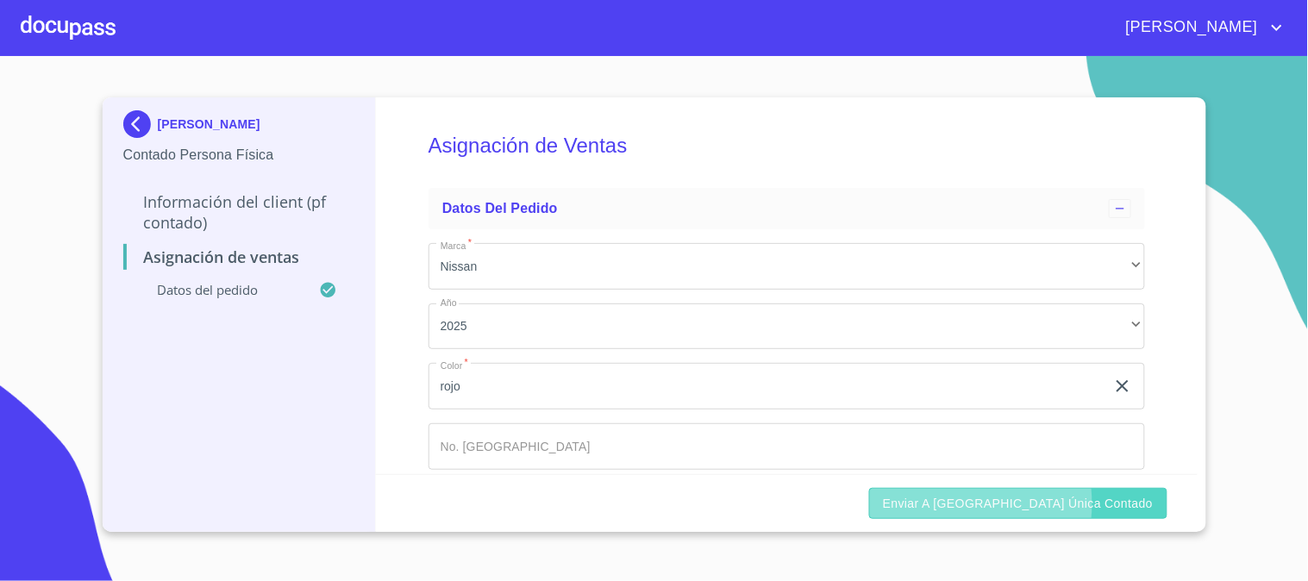
click at [995, 504] on span "Enviar a [GEOGRAPHIC_DATA] única contado" at bounding box center [1018, 504] width 271 height 22
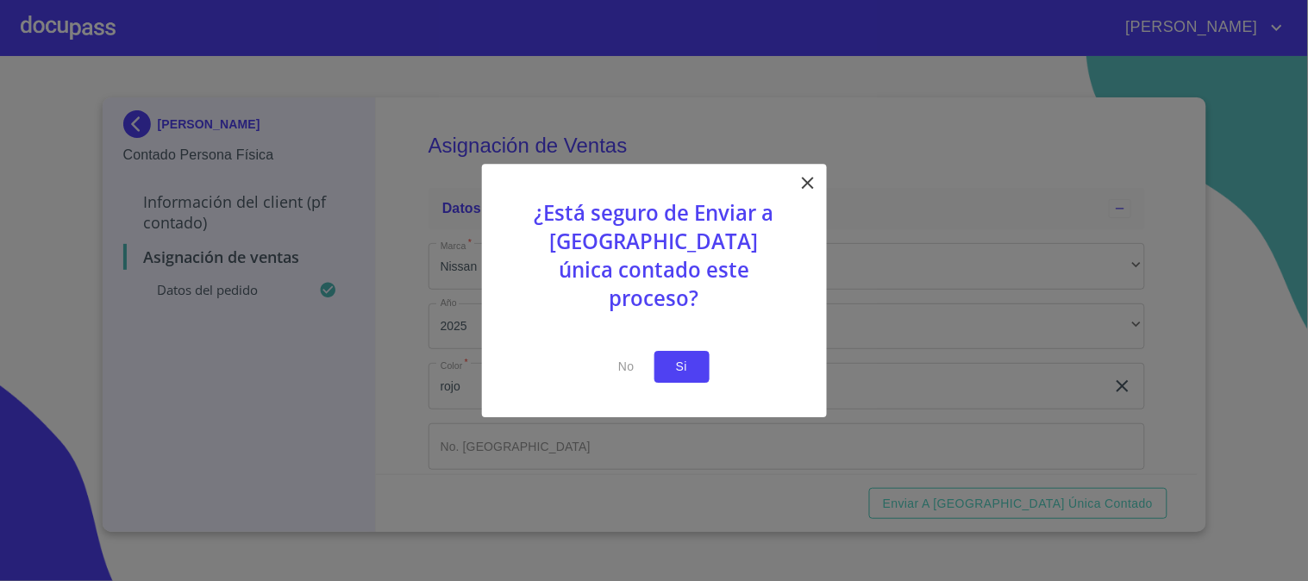
click at [697, 351] on button "Si" at bounding box center [681, 367] width 55 height 32
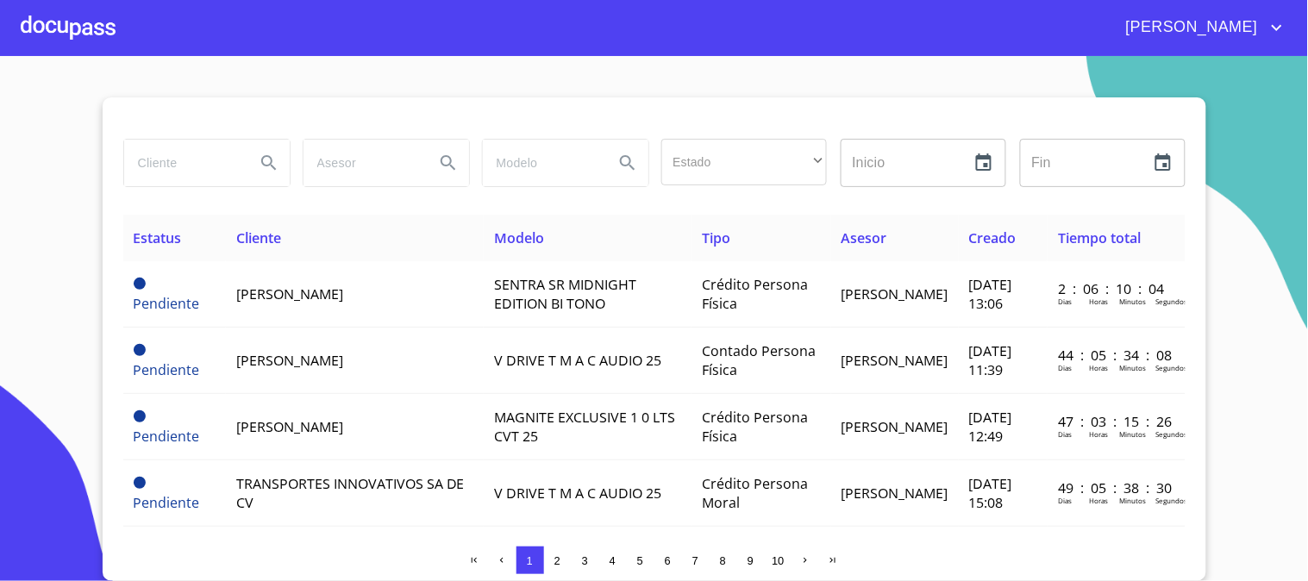
click at [38, 22] on div at bounding box center [68, 27] width 95 height 55
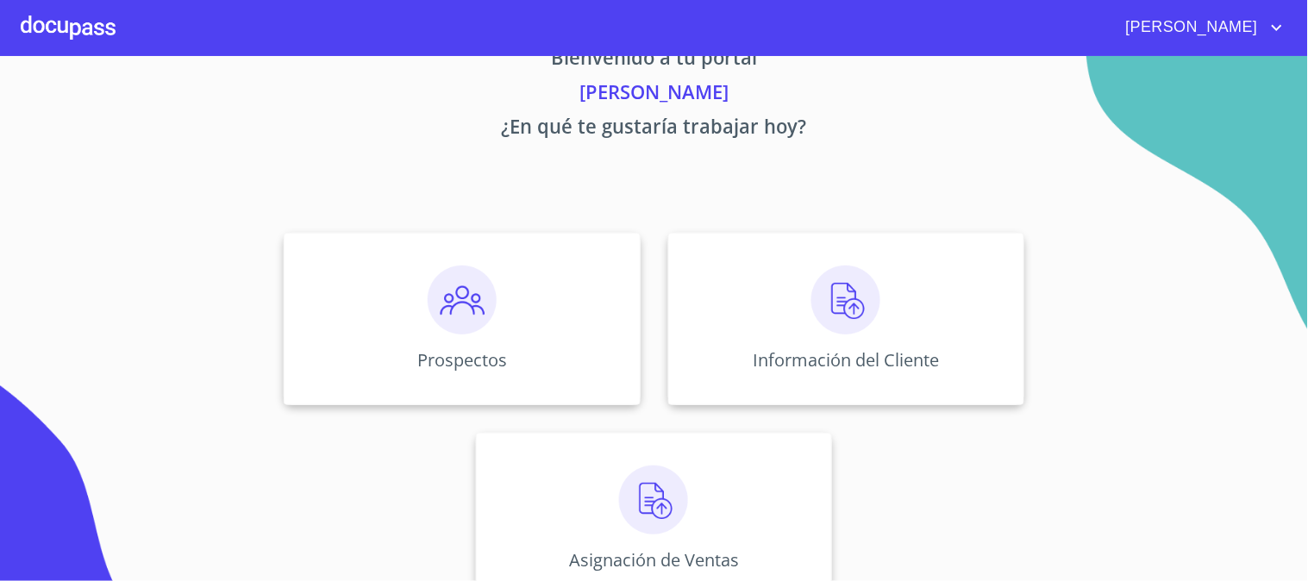
scroll to position [84, 0]
